Goal: Check status

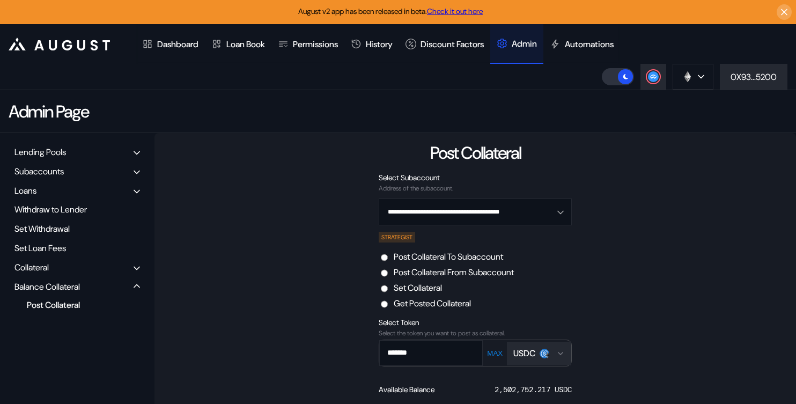
scroll to position [77, 0]
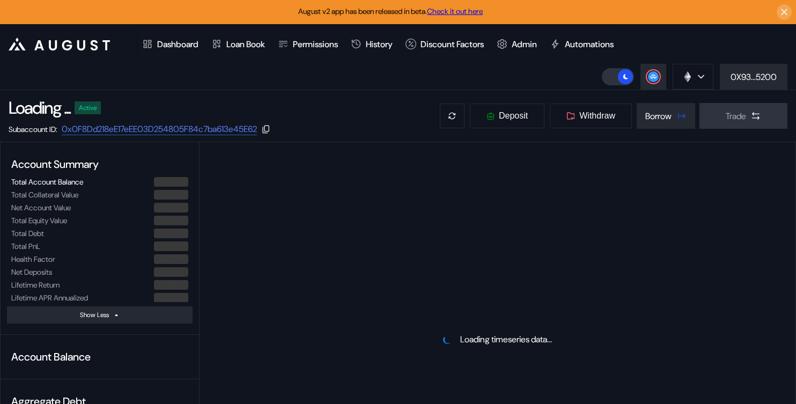
select select "*"
